Goal: Find specific page/section: Find specific page/section

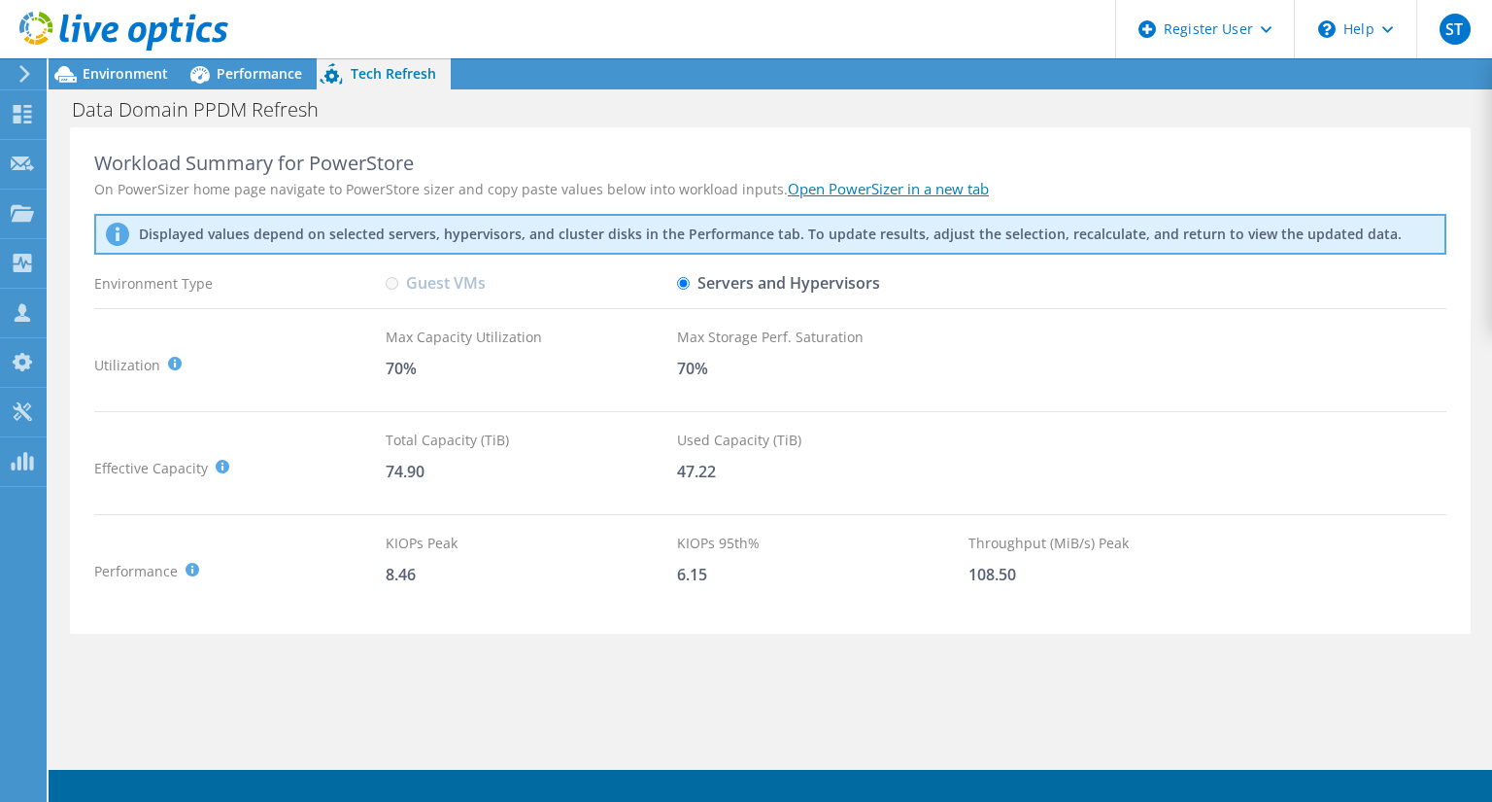
click at [96, 163] on div "Workload Summary for PowerStore" at bounding box center [770, 163] width 1352 height 23
drag, startPoint x: 96, startPoint y: 163, endPoint x: 427, endPoint y: 163, distance: 330.3
click at [427, 163] on div "Workload Summary for PowerStore" at bounding box center [770, 163] width 1352 height 23
click at [81, 166] on div "Workload Summary for PowerStore On PowerSizer home page navigate to PowerStore …" at bounding box center [770, 380] width 1401 height 507
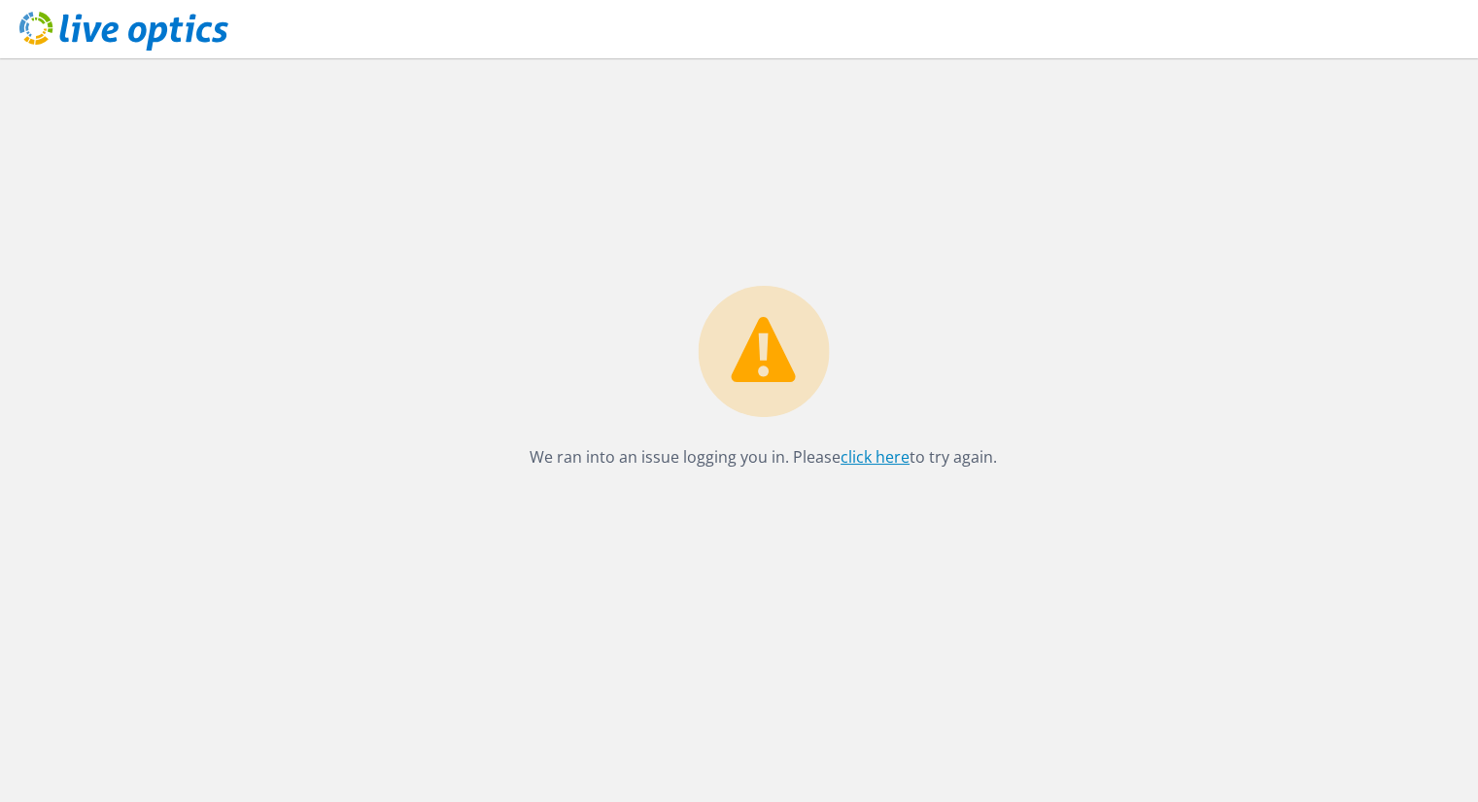
click at [853, 462] on link "click here" at bounding box center [874, 456] width 69 height 21
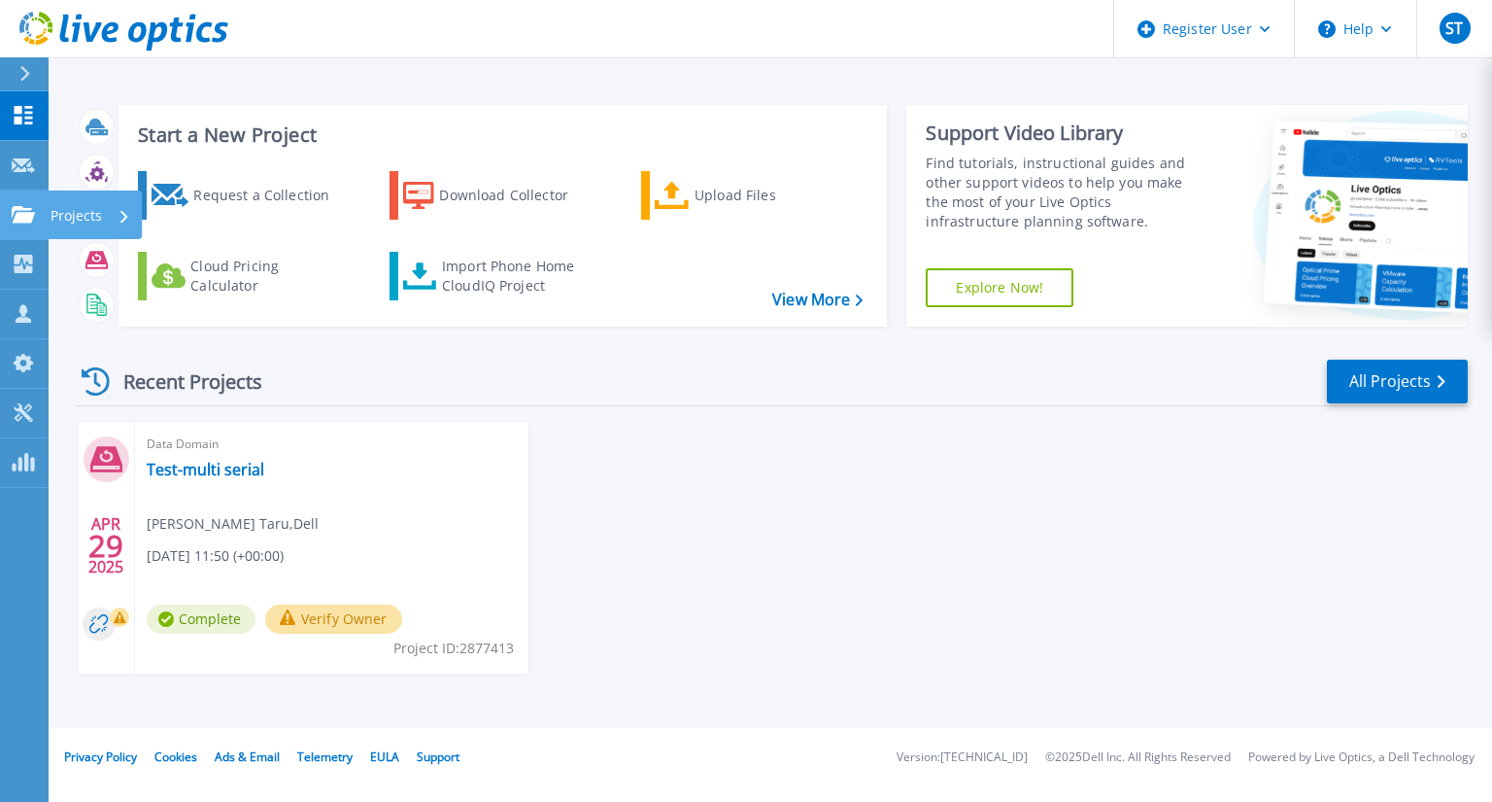
click at [14, 202] on link "Projects Projects" at bounding box center [24, 215] width 49 height 50
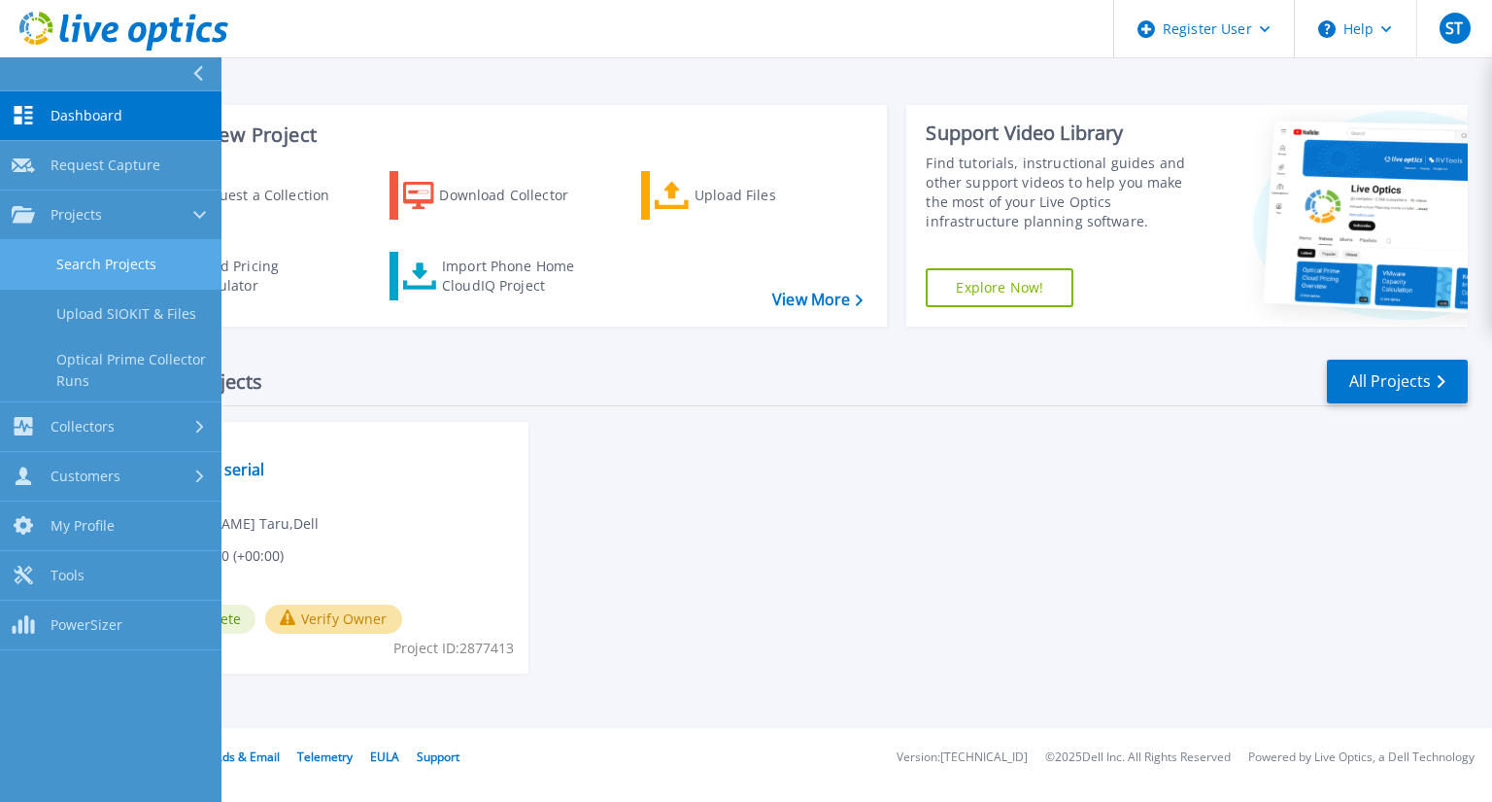
click at [78, 255] on link "Search Projects" at bounding box center [111, 265] width 222 height 50
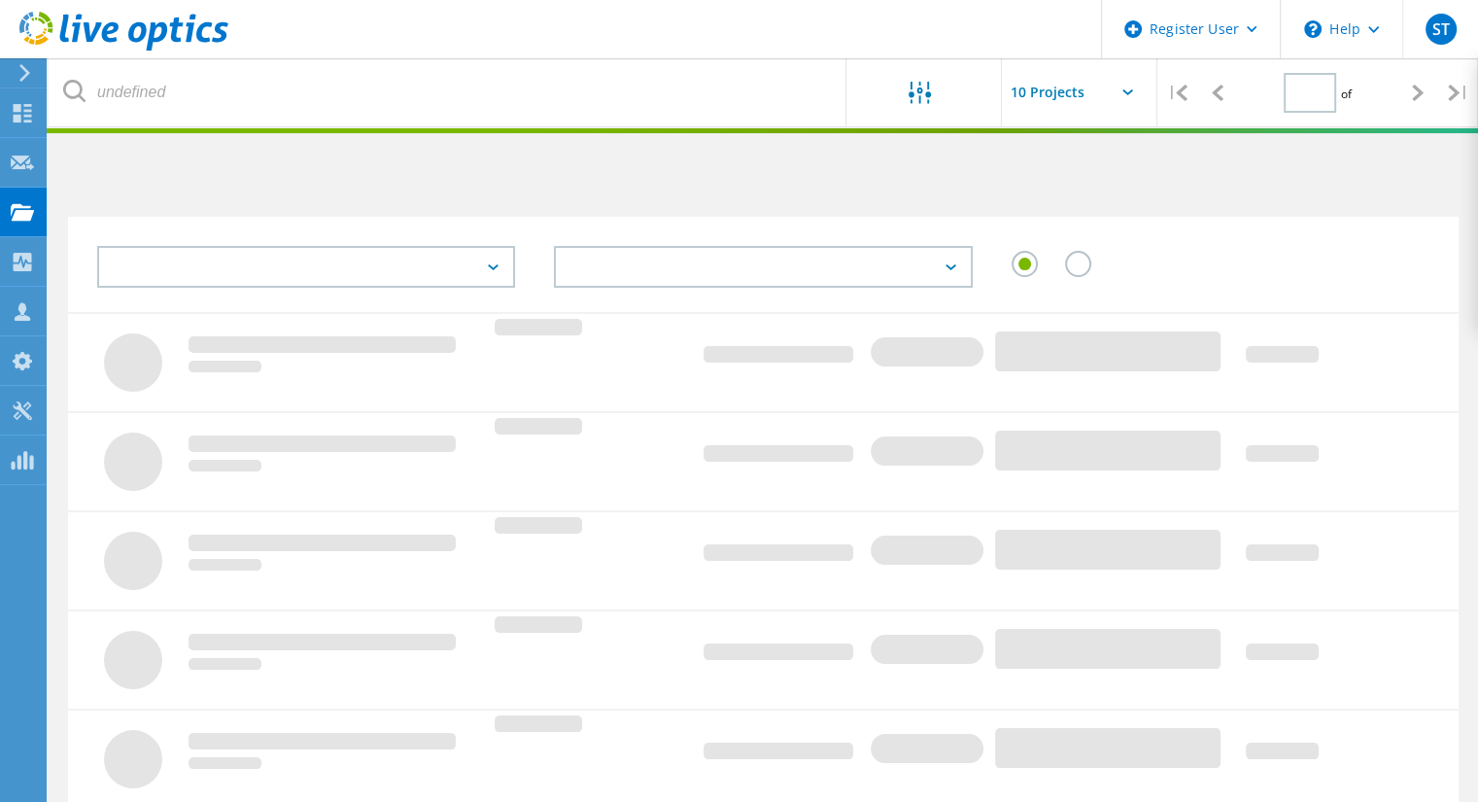
type input "1"
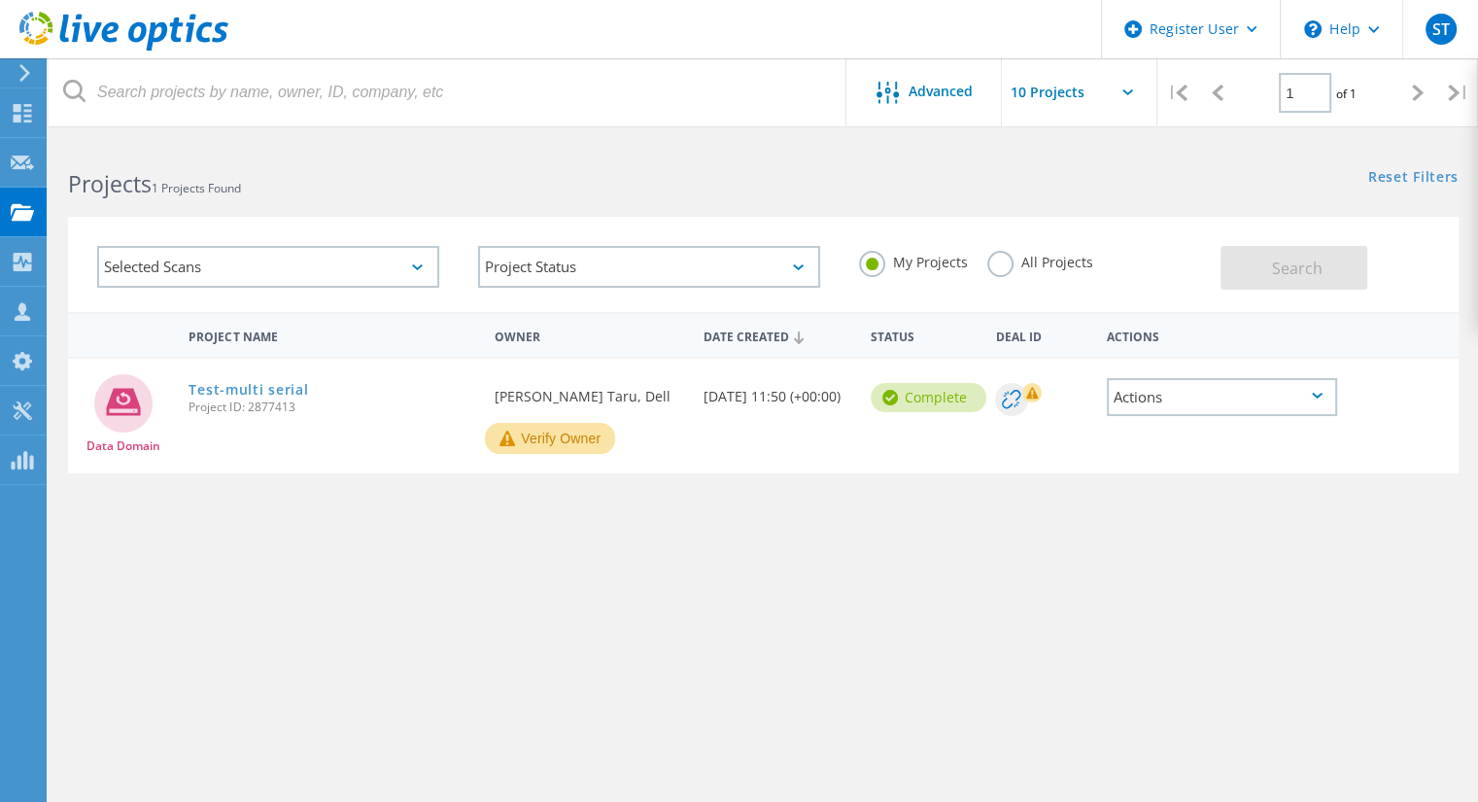
click at [997, 269] on label "All Projects" at bounding box center [1040, 260] width 106 height 18
click at [0, 0] on input "All Projects" at bounding box center [0, 0] width 0 height 0
click at [1245, 273] on button "Search" at bounding box center [1293, 268] width 147 height 44
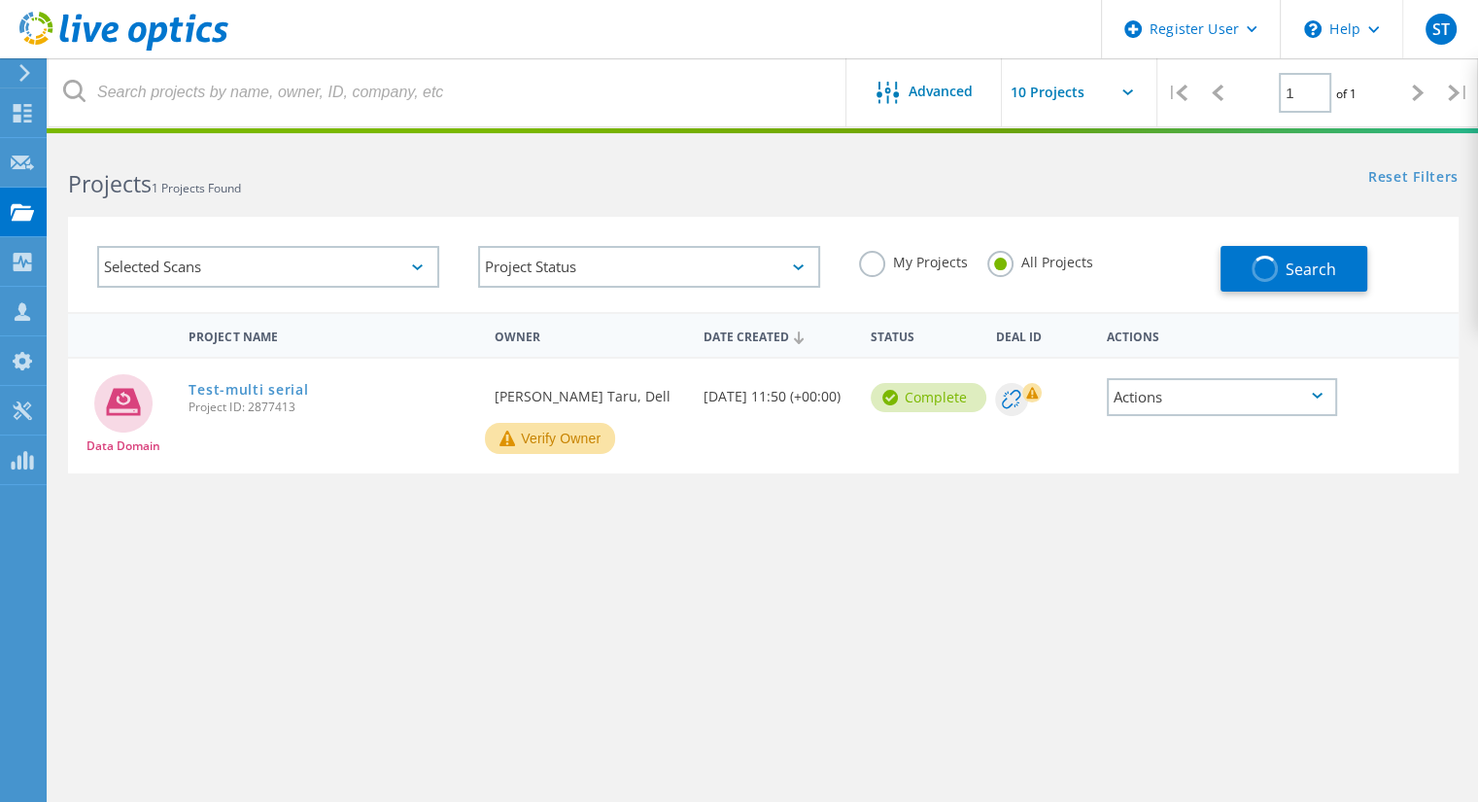
click at [425, 267] on div "Selected Scans" at bounding box center [268, 267] width 342 height 42
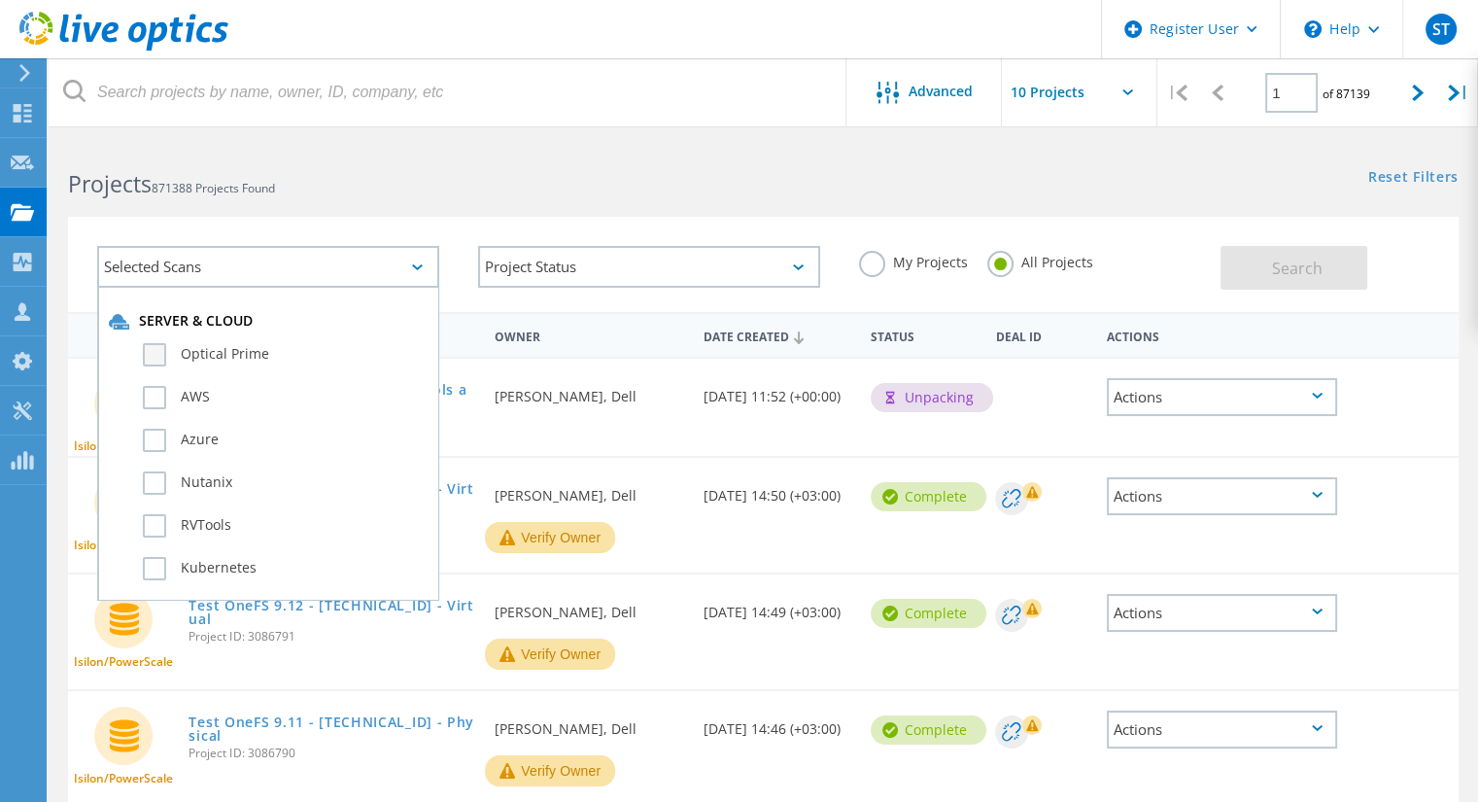
click at [150, 355] on label "Optical Prime" at bounding box center [285, 354] width 285 height 23
click at [0, 0] on input "Optical Prime" at bounding box center [0, 0] width 0 height 0
click at [371, 184] on h2 "Projects 871388 Projects Found" at bounding box center [405, 184] width 675 height 32
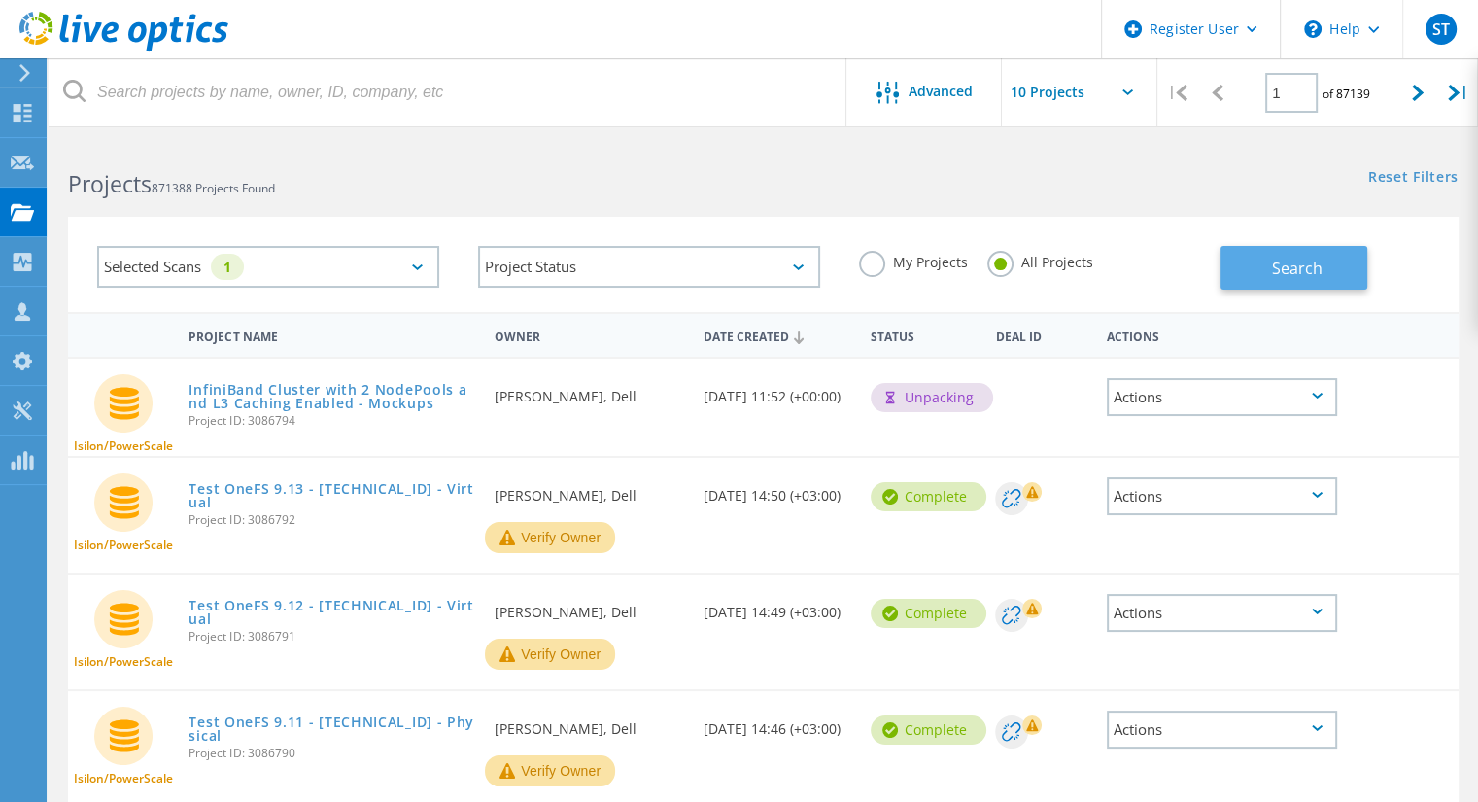
click at [1271, 265] on button "Search" at bounding box center [1293, 268] width 147 height 44
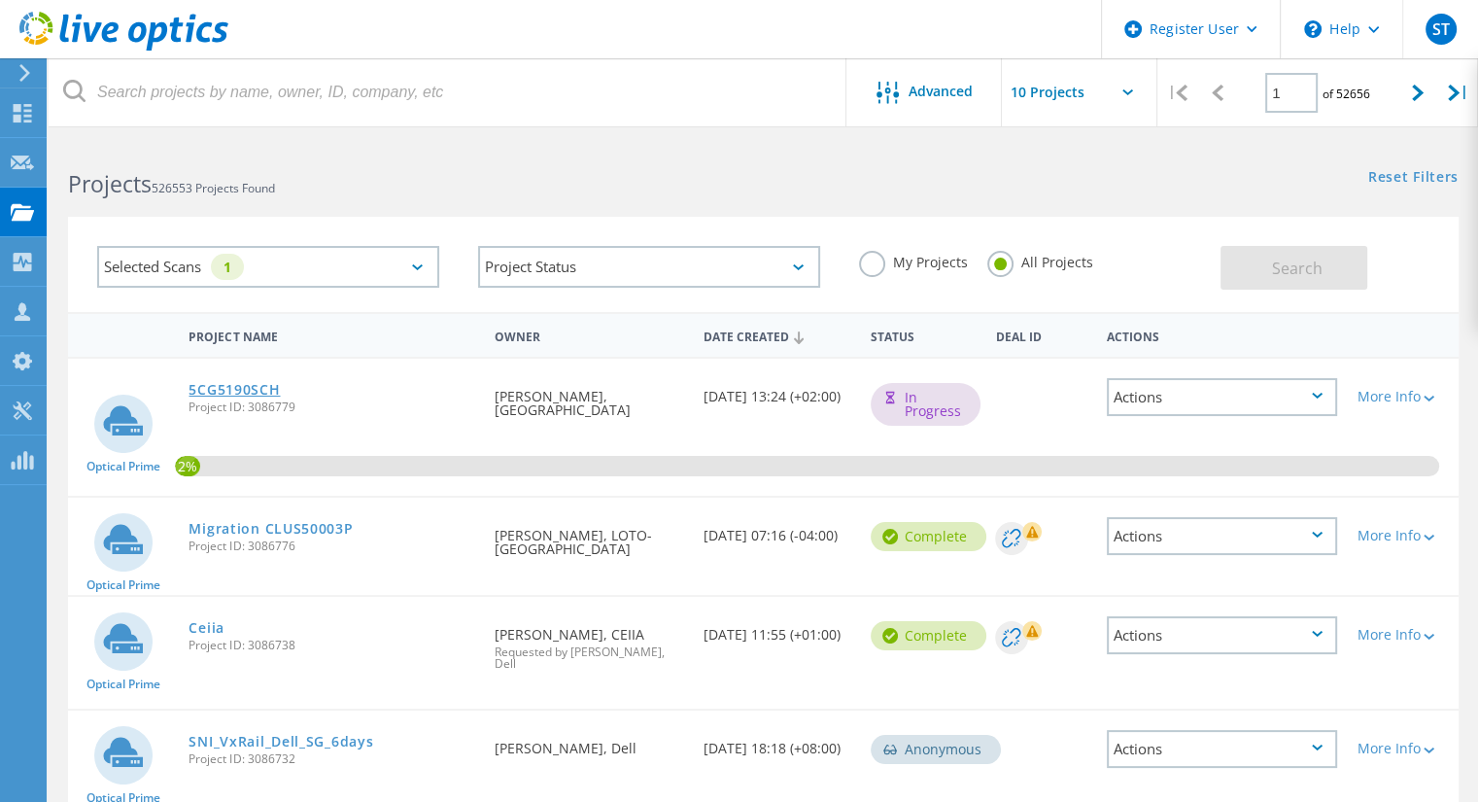
click at [261, 395] on link "5CG5190SCH" at bounding box center [233, 390] width 91 height 14
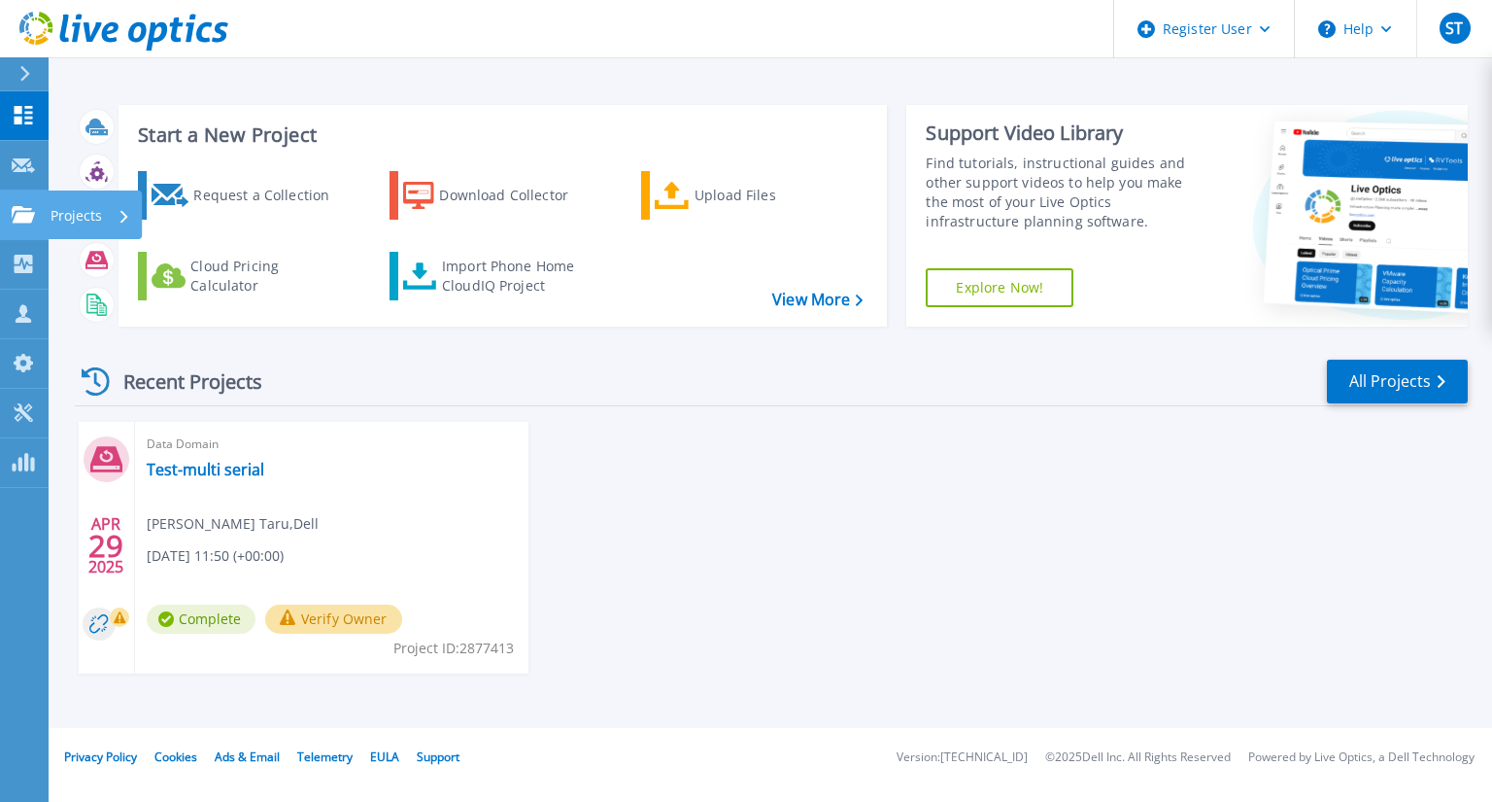
click at [17, 213] on icon at bounding box center [23, 214] width 23 height 17
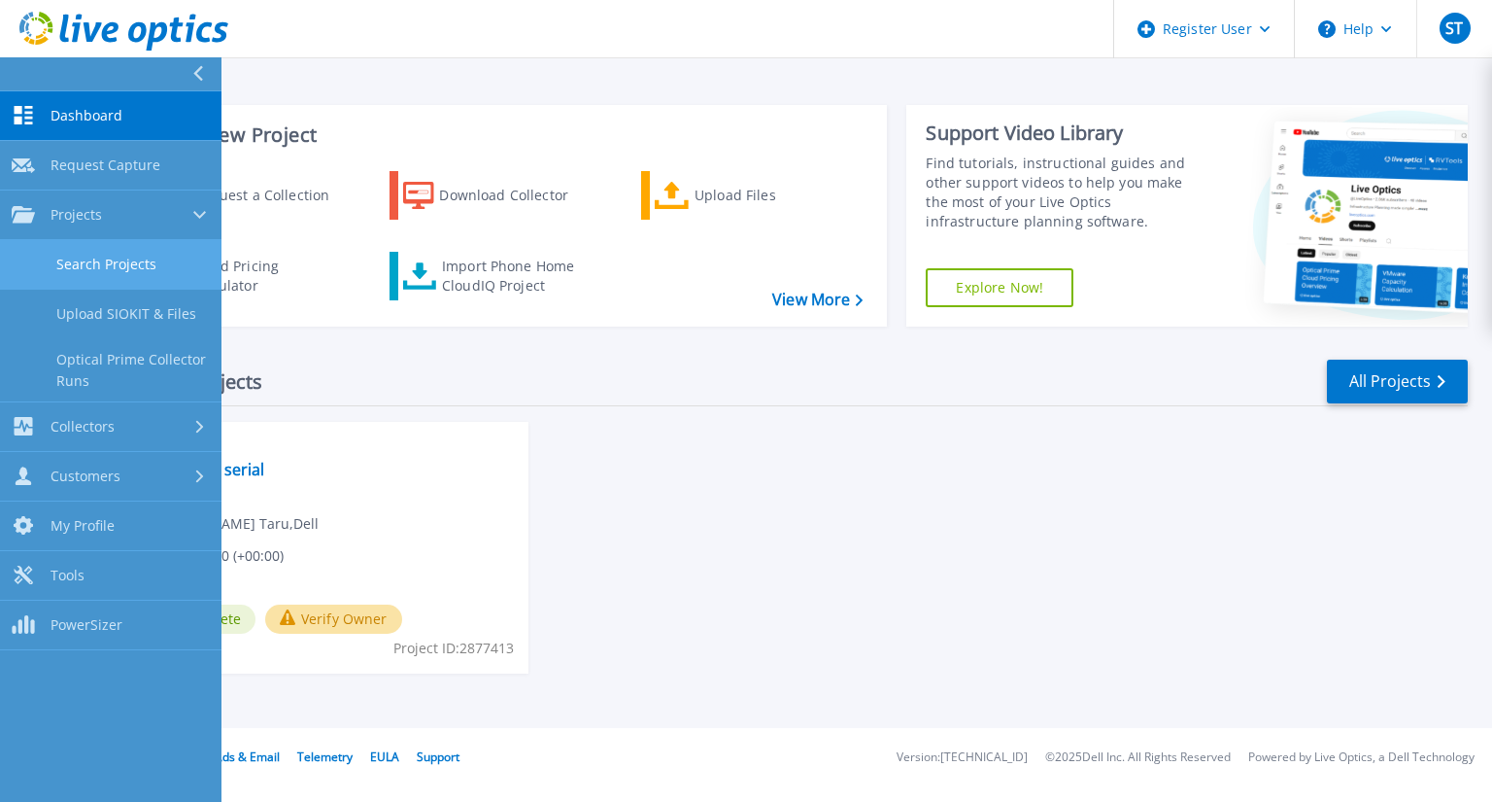
click at [81, 256] on link "Search Projects" at bounding box center [111, 265] width 222 height 50
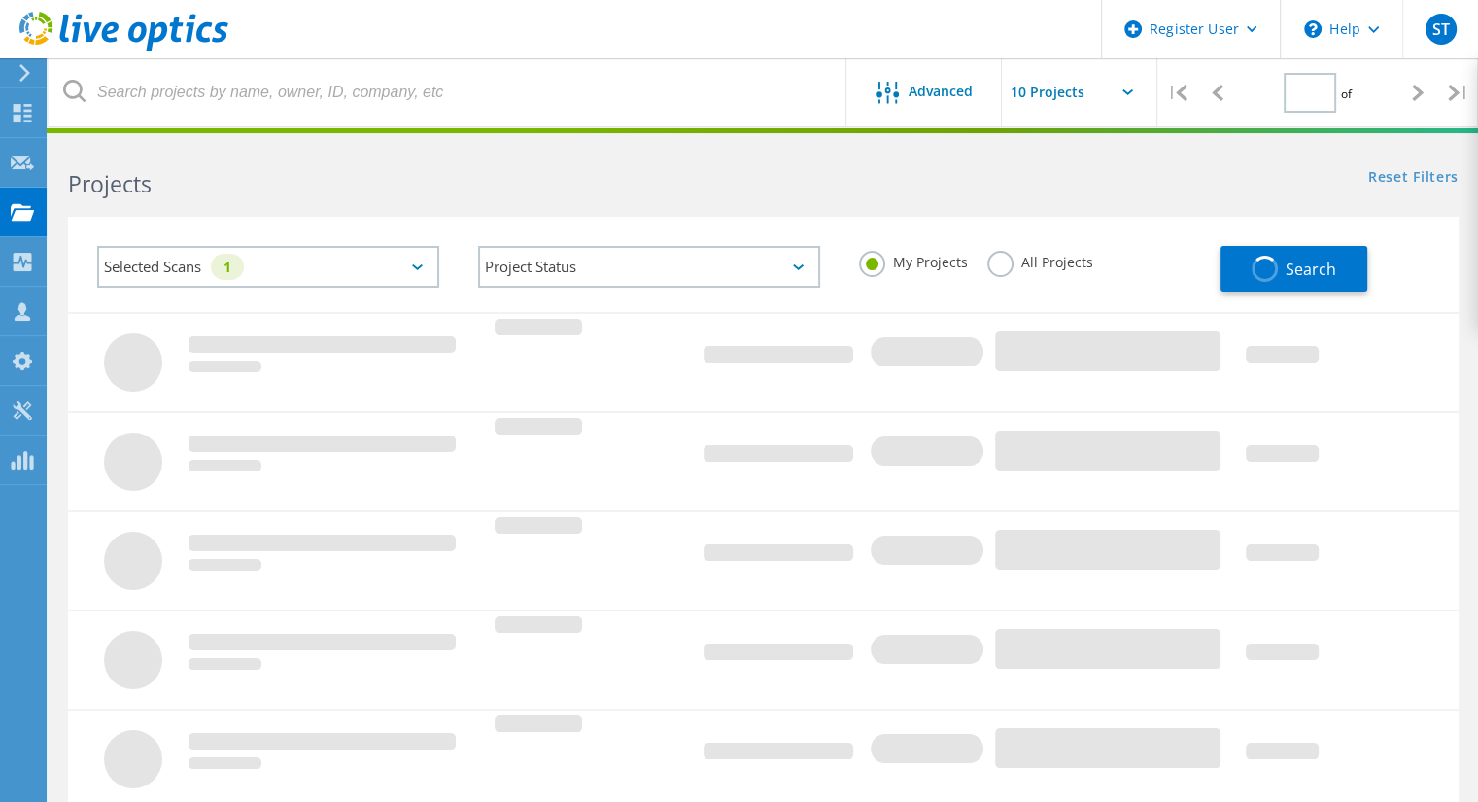
type input "1"
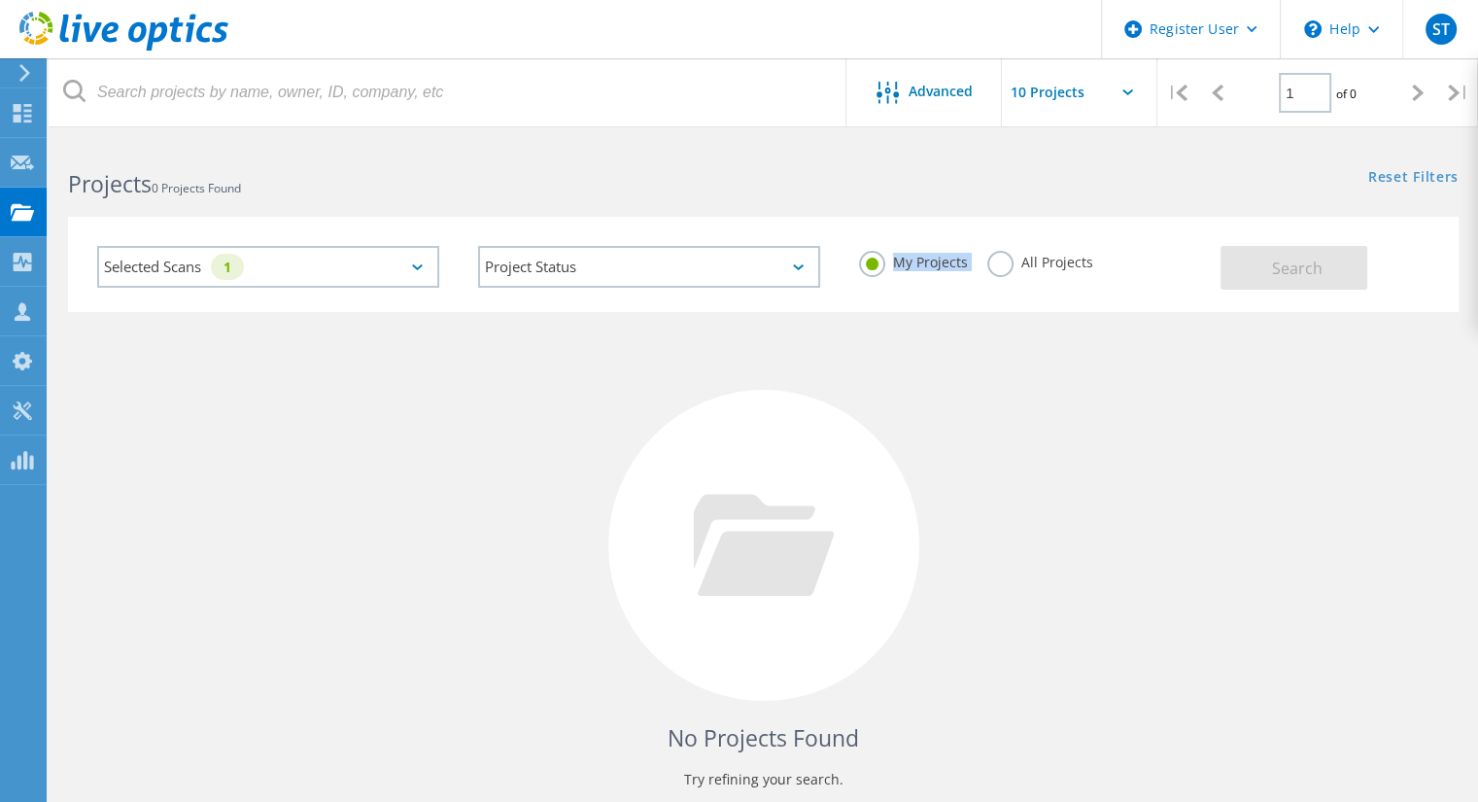
drag, startPoint x: 474, startPoint y: 270, endPoint x: 997, endPoint y: 252, distance: 523.0
click at [997, 252] on div "Selected Scans 1 Project Status In Progress Complete Published Anonymous Archiv…" at bounding box center [649, 268] width 1143 height 85
click at [997, 252] on label "All Projects" at bounding box center [1040, 260] width 106 height 18
click at [0, 0] on input "All Projects" at bounding box center [0, 0] width 0 height 0
click at [1258, 259] on button "Search" at bounding box center [1293, 268] width 147 height 44
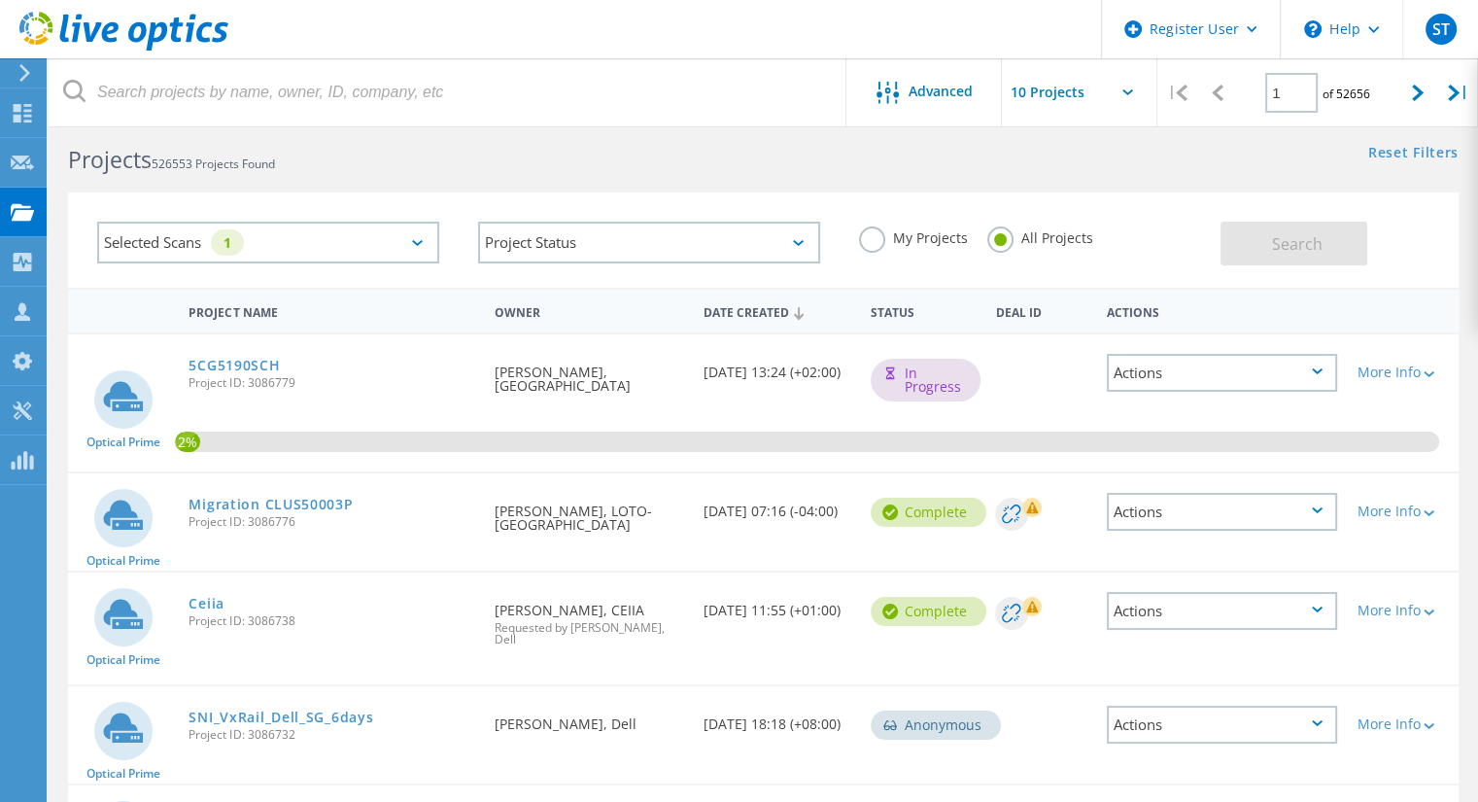
scroll to position [18, 0]
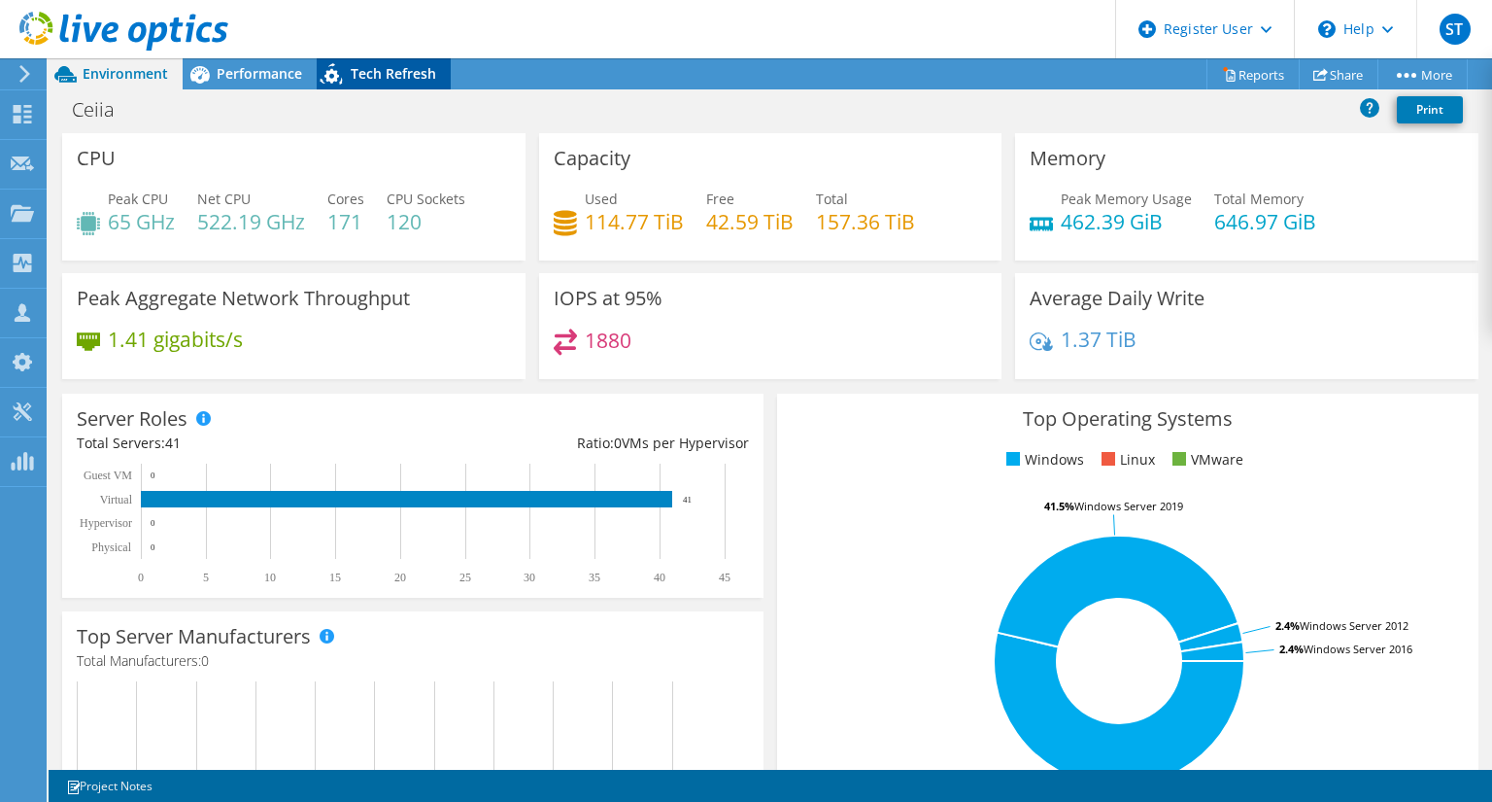
click at [427, 81] on span "Tech Refresh" at bounding box center [393, 73] width 85 height 18
